Goal: Information Seeking & Learning: Learn about a topic

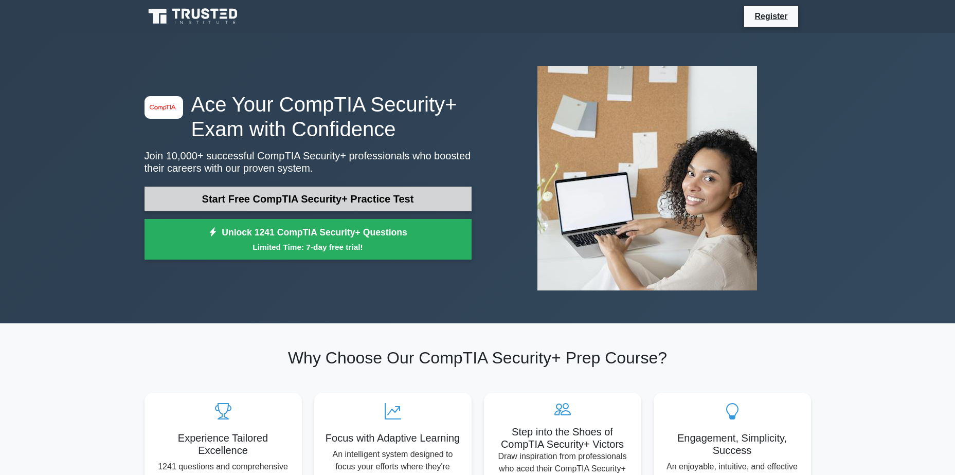
click at [302, 208] on link "Start Free CompTIA Security+ Practice Test" at bounding box center [307, 199] width 327 height 25
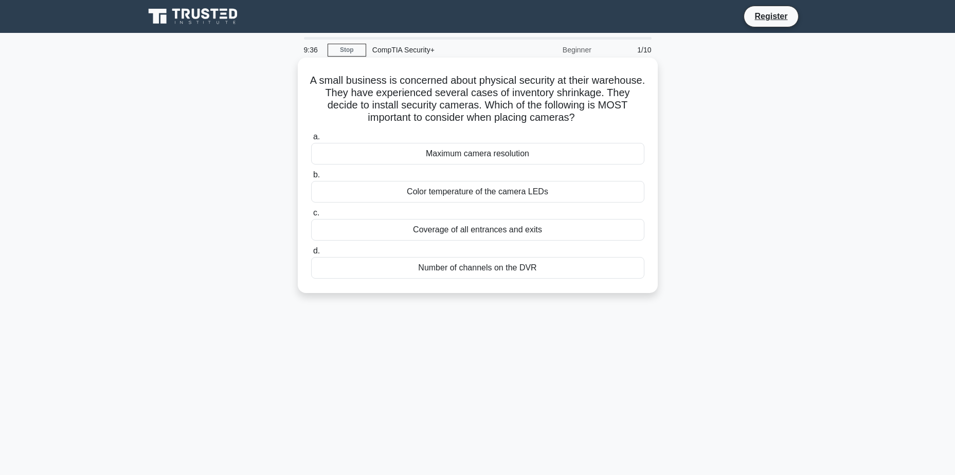
click at [524, 235] on div "Coverage of all entrances and exits" at bounding box center [477, 230] width 333 height 22
click at [311, 216] on input "c. Coverage of all entrances and exits" at bounding box center [311, 213] width 0 height 7
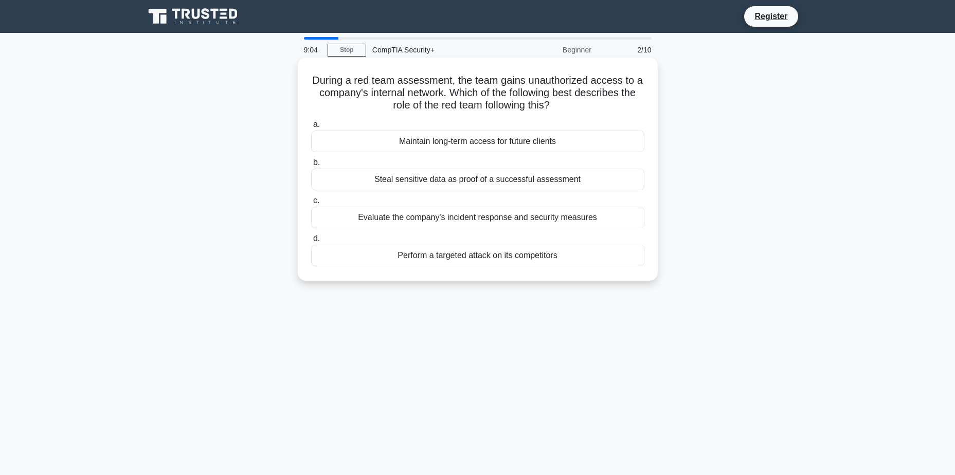
click at [473, 181] on div "Steal sensitive data as proof of a successful assessment" at bounding box center [477, 180] width 333 height 22
click at [311, 166] on input "b. Steal sensitive data as proof of a successful assessment" at bounding box center [311, 162] width 0 height 7
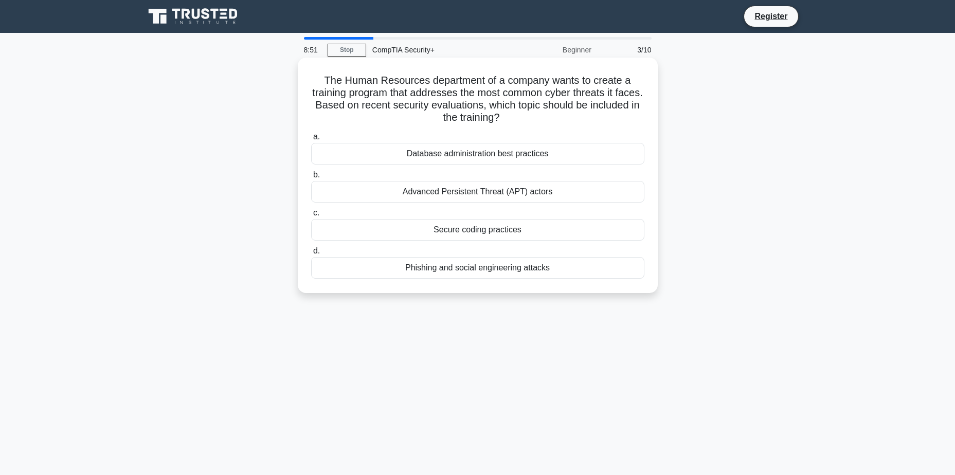
click at [466, 266] on div "Phishing and social engineering attacks" at bounding box center [477, 268] width 333 height 22
click at [311, 254] on input "d. Phishing and social engineering attacks" at bounding box center [311, 251] width 0 height 7
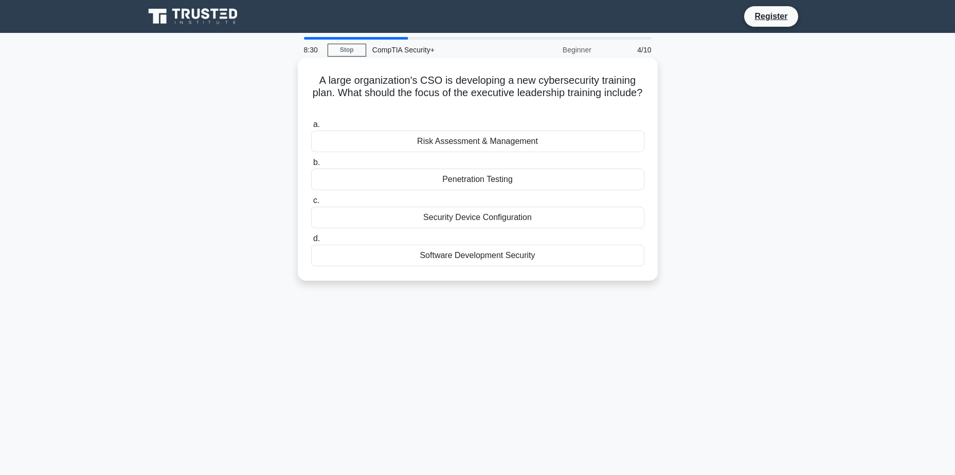
click at [465, 147] on div "Risk Assessment & Management" at bounding box center [477, 142] width 333 height 22
click at [311, 128] on input "a. Risk Assessment & Management" at bounding box center [311, 124] width 0 height 7
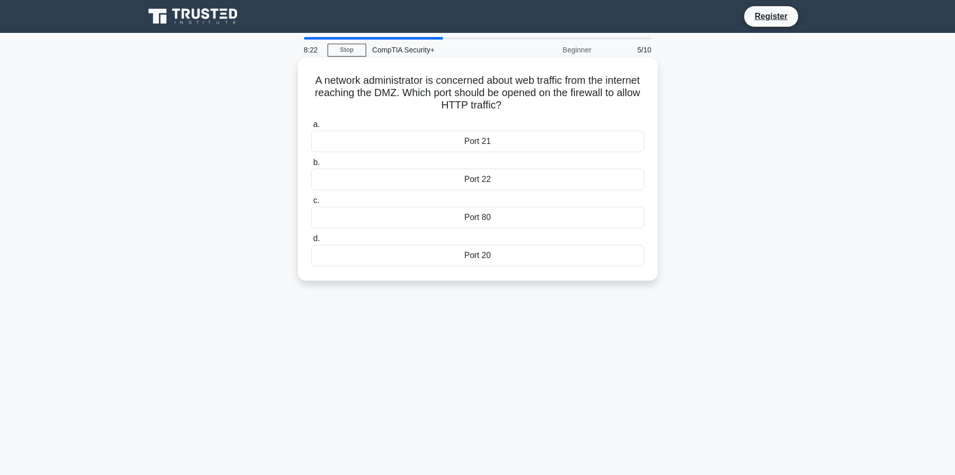
click at [458, 217] on div "Port 80" at bounding box center [477, 218] width 333 height 22
click at [311, 204] on input "c. Port 80" at bounding box center [311, 200] width 0 height 7
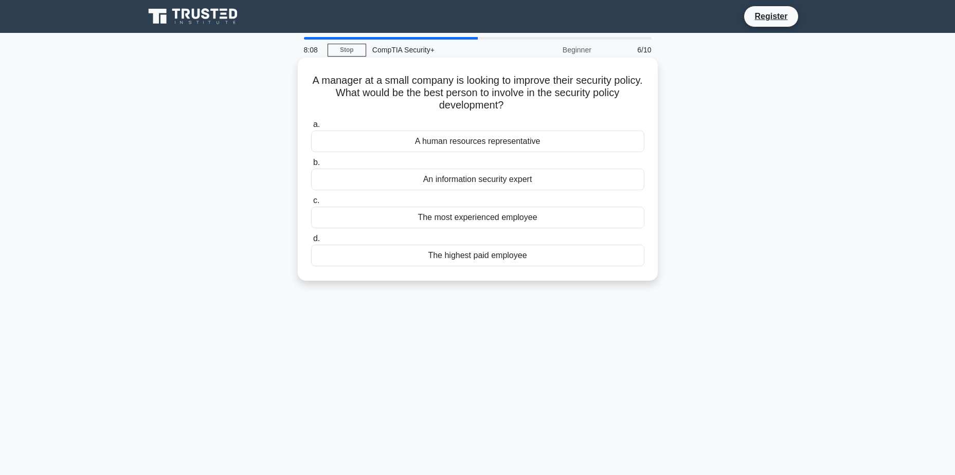
click at [455, 181] on div "An information security expert" at bounding box center [477, 180] width 333 height 22
click at [311, 166] on input "b. An information security expert" at bounding box center [311, 162] width 0 height 7
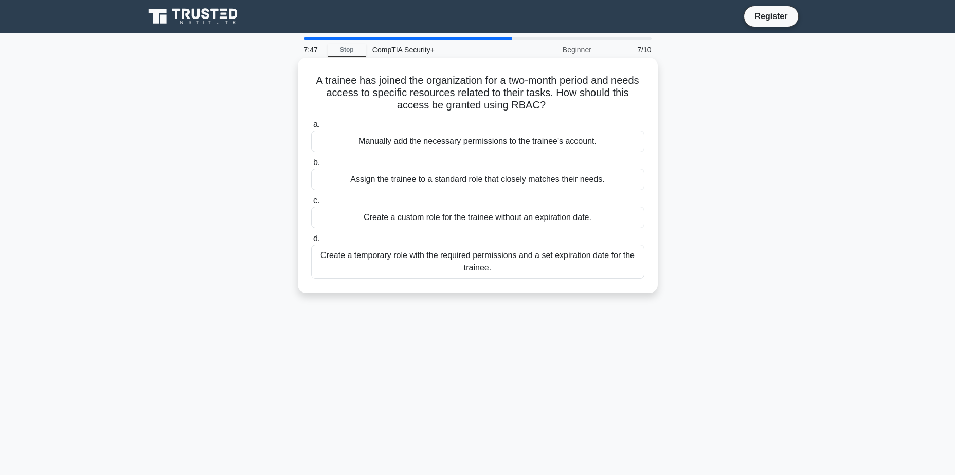
click at [423, 265] on div "Create a temporary role with the required permissions and a set expiration date…" at bounding box center [477, 262] width 333 height 34
click at [311, 242] on input "d. Create a temporary role with the required permissions and a set expiration d…" at bounding box center [311, 238] width 0 height 7
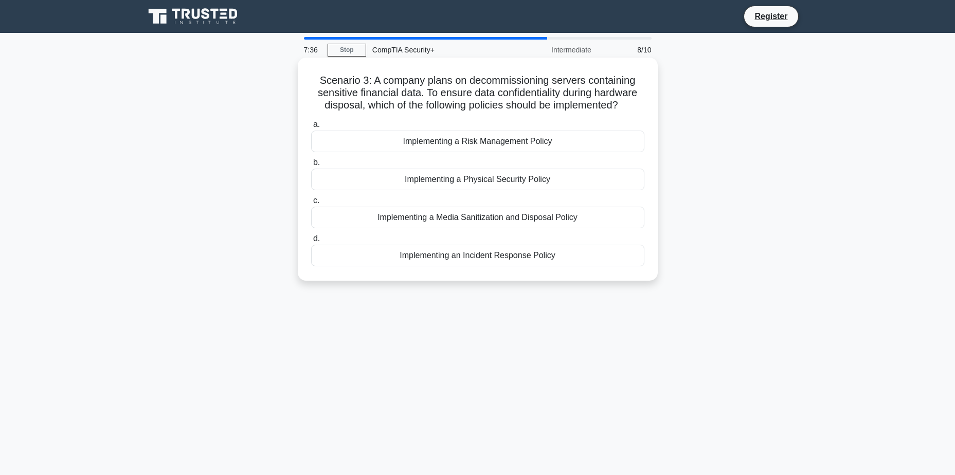
click at [464, 217] on div "Implementing a Media Sanitization and Disposal Policy" at bounding box center [477, 218] width 333 height 22
click at [311, 204] on input "c. Implementing a Media Sanitization and Disposal Policy" at bounding box center [311, 200] width 0 height 7
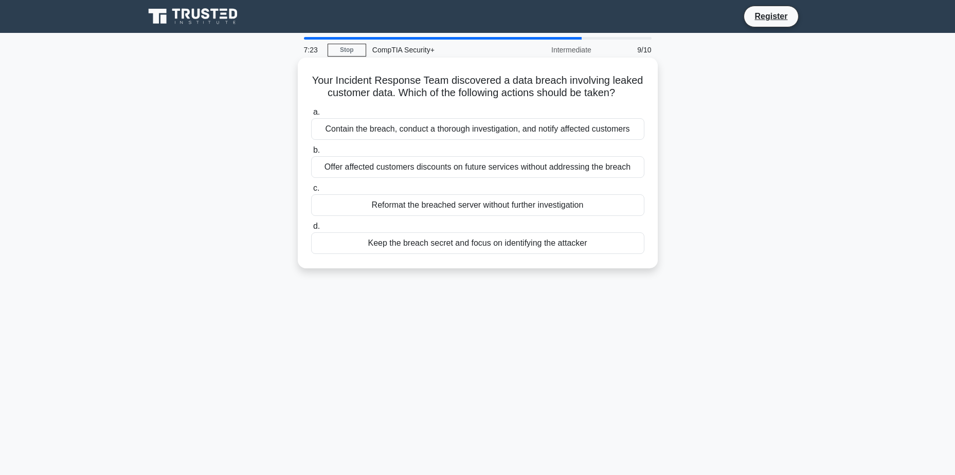
click at [429, 128] on div "Contain the breach, conduct a thorough investigation, and notify affected custo…" at bounding box center [477, 129] width 333 height 22
click at [311, 116] on input "a. Contain the breach, conduct a thorough investigation, and notify affected cu…" at bounding box center [311, 112] width 0 height 7
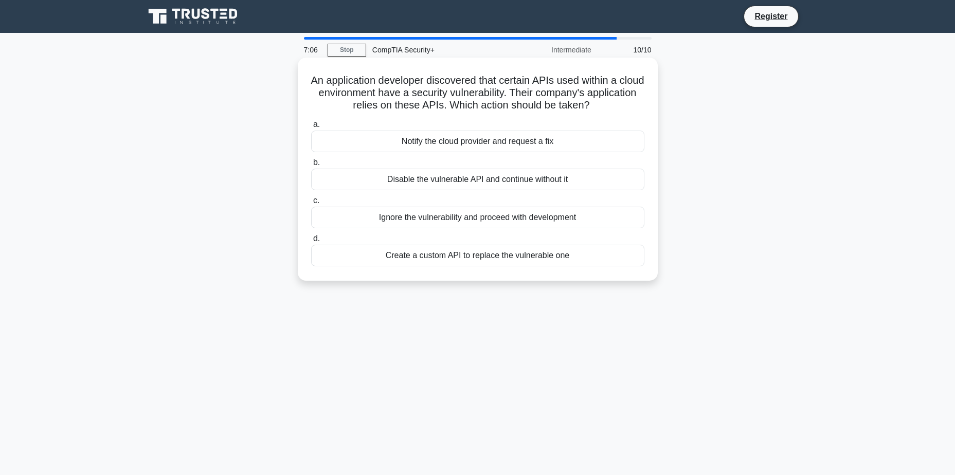
click at [528, 139] on div "Notify the cloud provider and request a fix" at bounding box center [477, 142] width 333 height 22
click at [311, 128] on input "a. Notify the cloud provider and request a fix" at bounding box center [311, 124] width 0 height 7
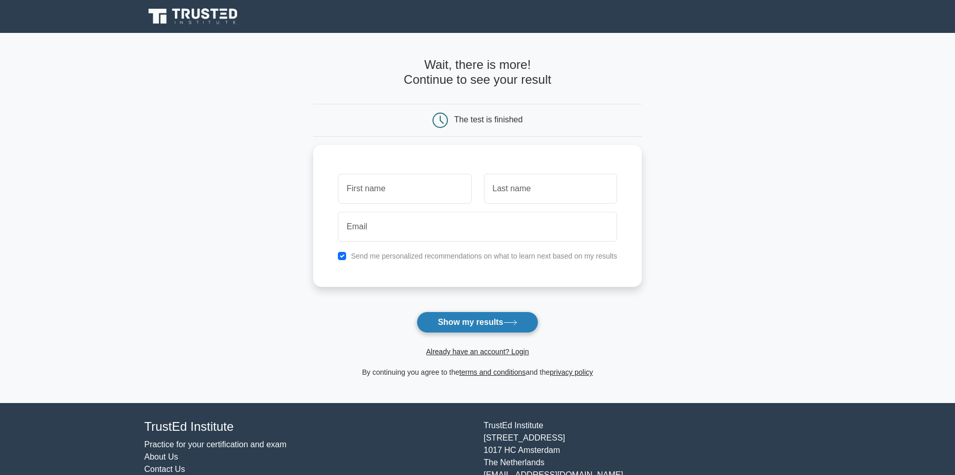
click at [491, 325] on button "Show my results" at bounding box center [476, 323] width 121 height 22
click at [440, 191] on input "text" at bounding box center [404, 186] width 133 height 30
type input "Cormac"
click at [571, 188] on input "text" at bounding box center [550, 186] width 133 height 30
type input "McGuinness"
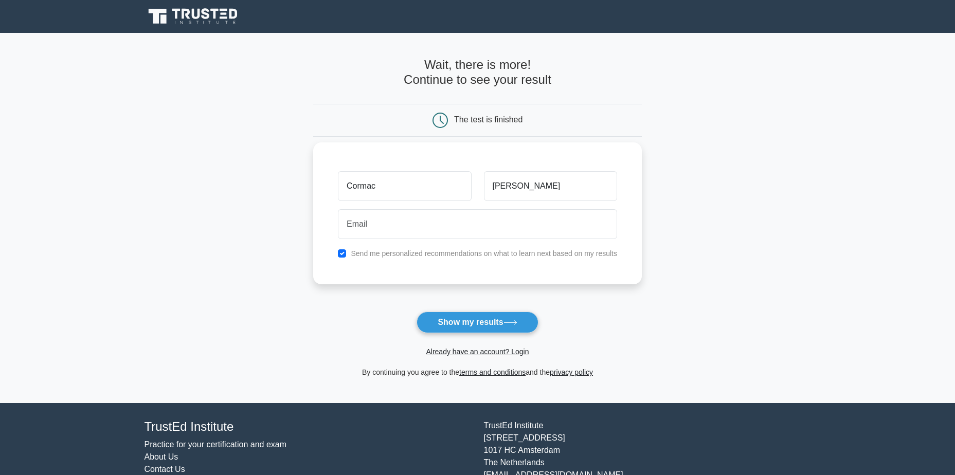
click at [349, 251] on div "Send me personalized recommendations on what to learn next based on my results" at bounding box center [477, 253] width 291 height 12
click at [342, 252] on input "checkbox" at bounding box center [342, 253] width 8 height 8
checkbox input "false"
click at [494, 328] on button "Show my results" at bounding box center [476, 323] width 121 height 22
click at [480, 214] on input "email" at bounding box center [477, 224] width 279 height 30
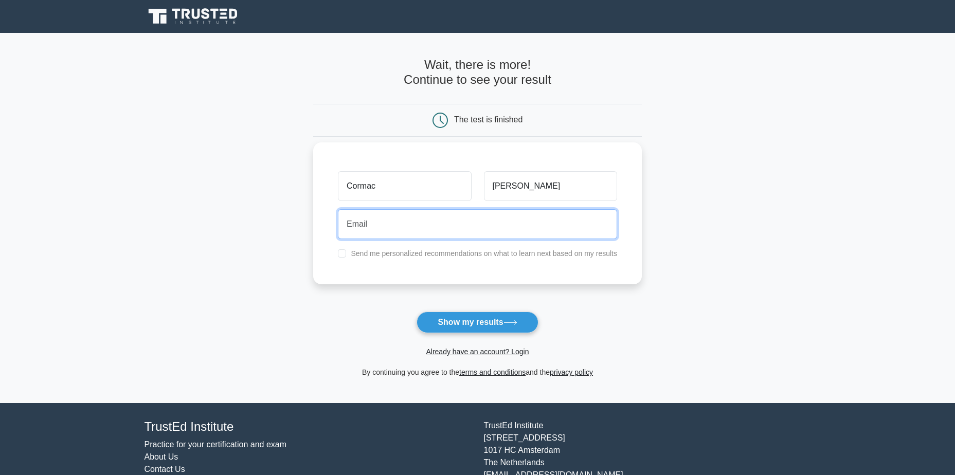
type input "cormacmcguinness32@gmail.com"
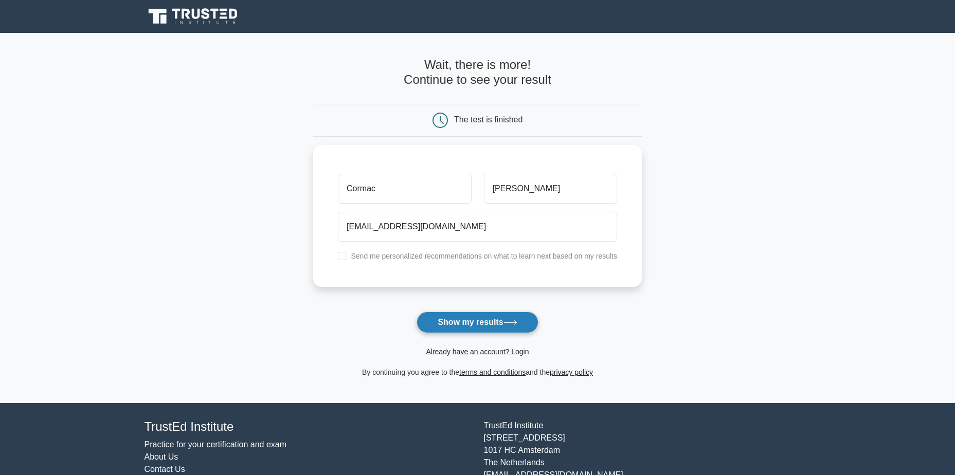
click at [468, 323] on button "Show my results" at bounding box center [476, 323] width 121 height 22
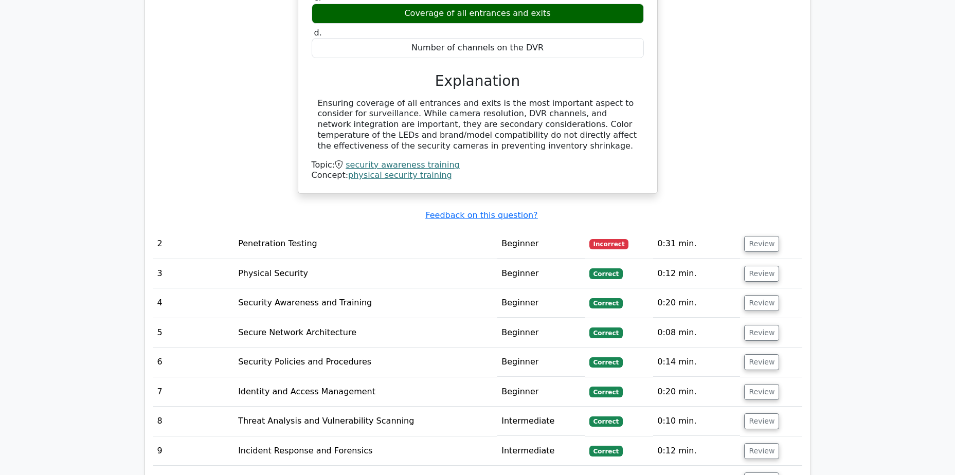
scroll to position [1100, 0]
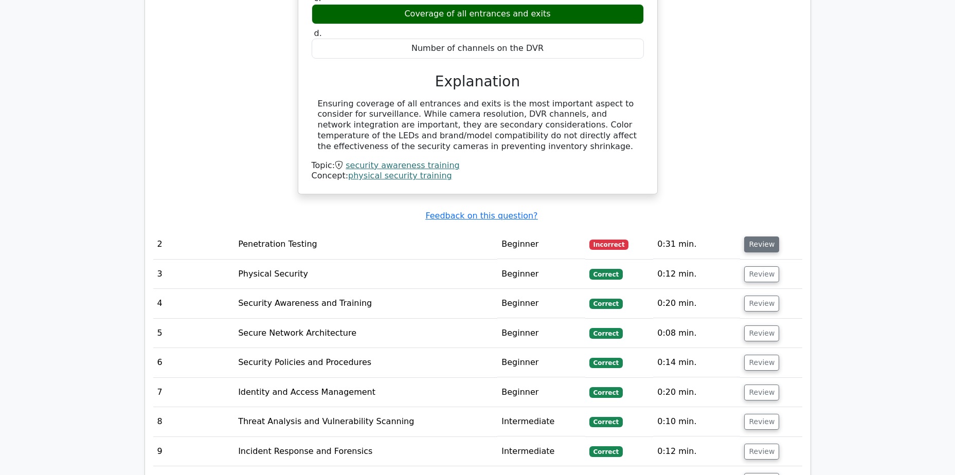
click at [761, 236] on button "Review" at bounding box center [761, 244] width 35 height 16
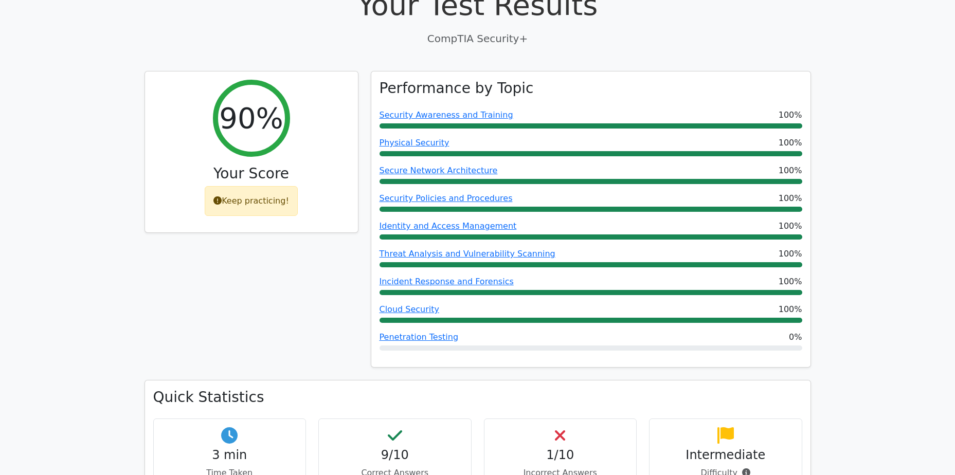
scroll to position [226, 0]
